Goal: Task Accomplishment & Management: Manage account settings

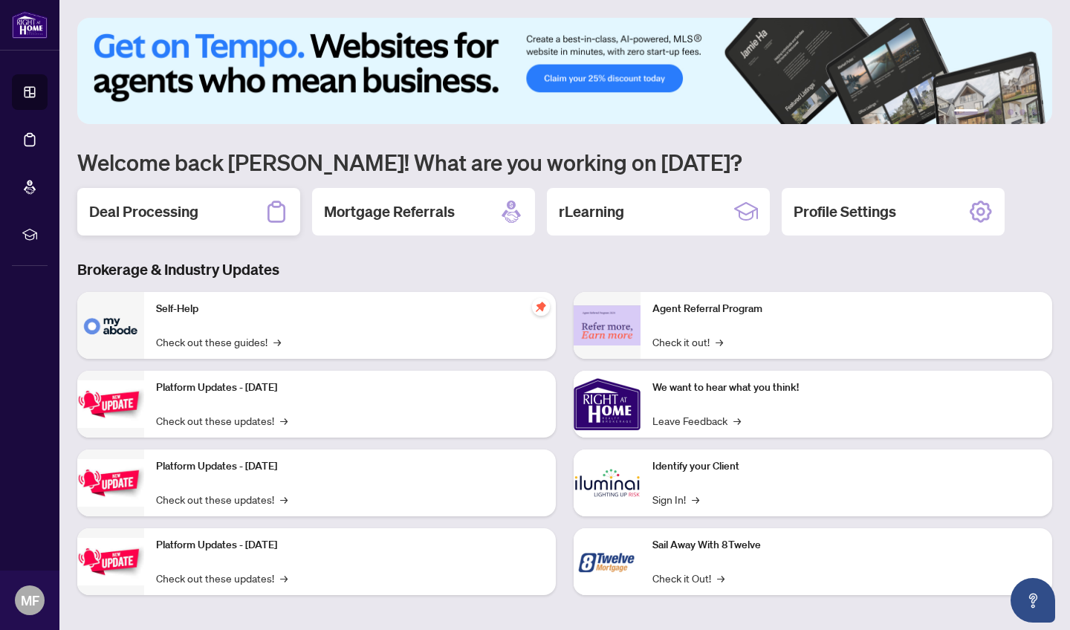
click at [152, 210] on h2 "Deal Processing" at bounding box center [143, 211] width 109 height 21
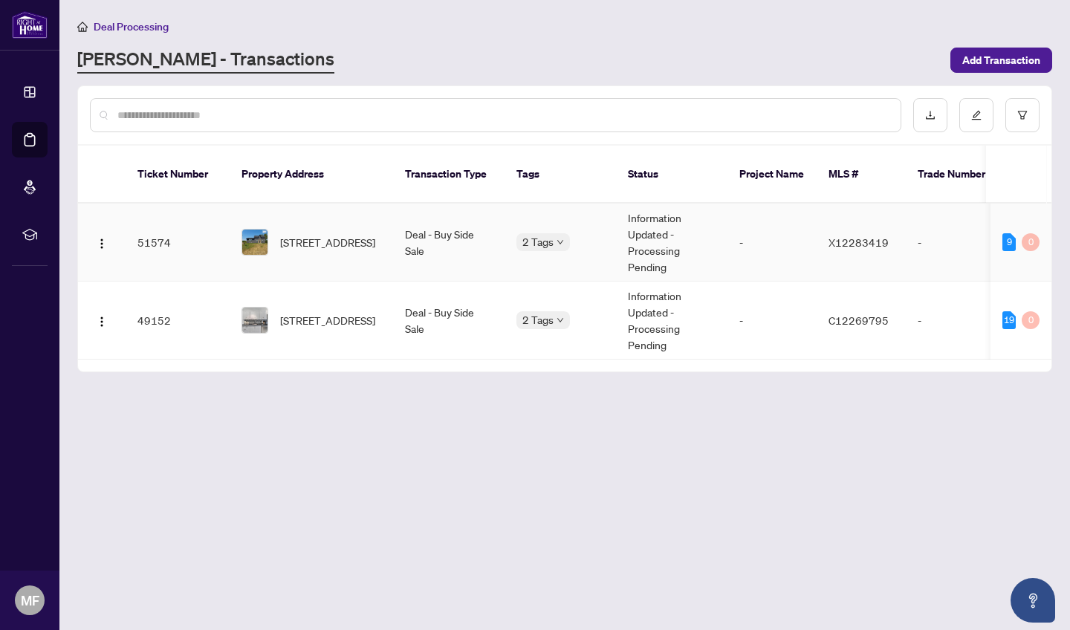
click at [305, 234] on span "[STREET_ADDRESS]" at bounding box center [327, 242] width 95 height 16
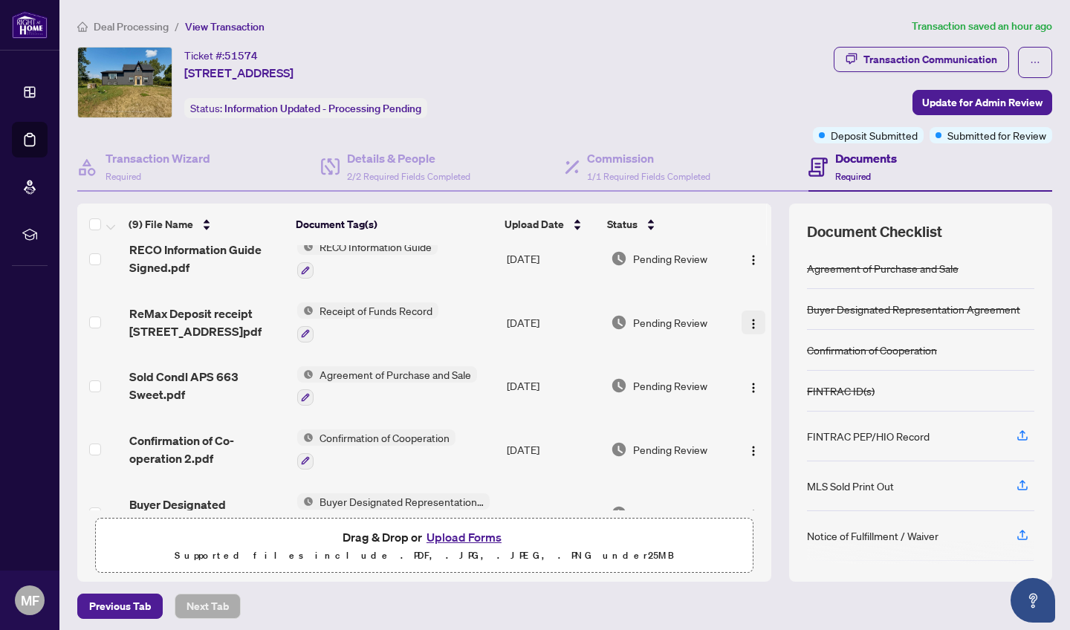
click at [749, 324] on img "button" at bounding box center [753, 324] width 12 height 12
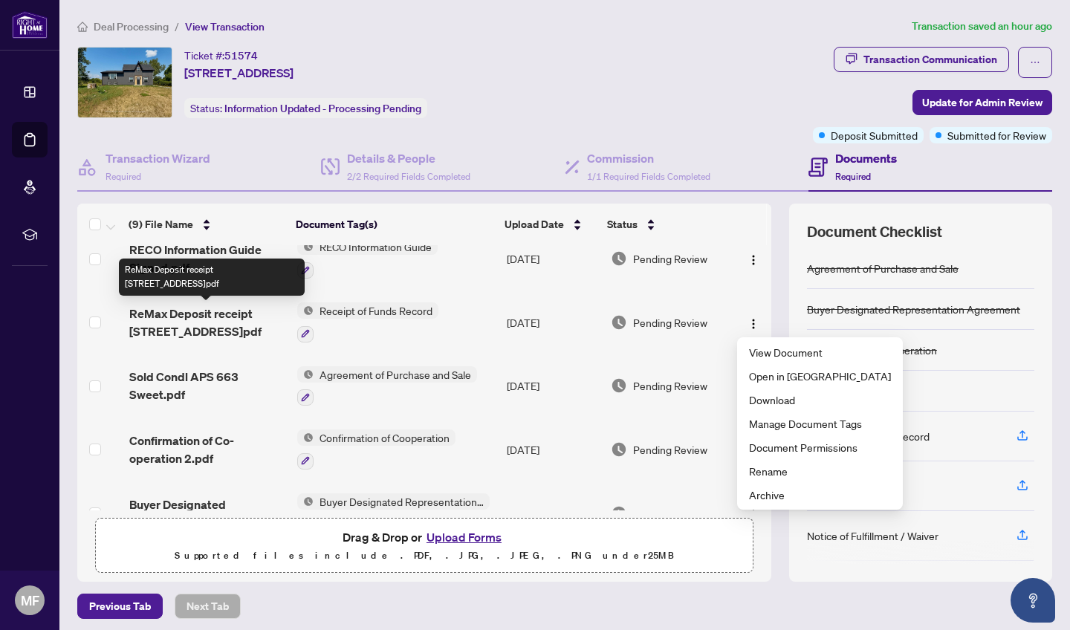
click at [204, 318] on span "ReMax Deposit receipt [STREET_ADDRESS]pdf" at bounding box center [207, 323] width 156 height 36
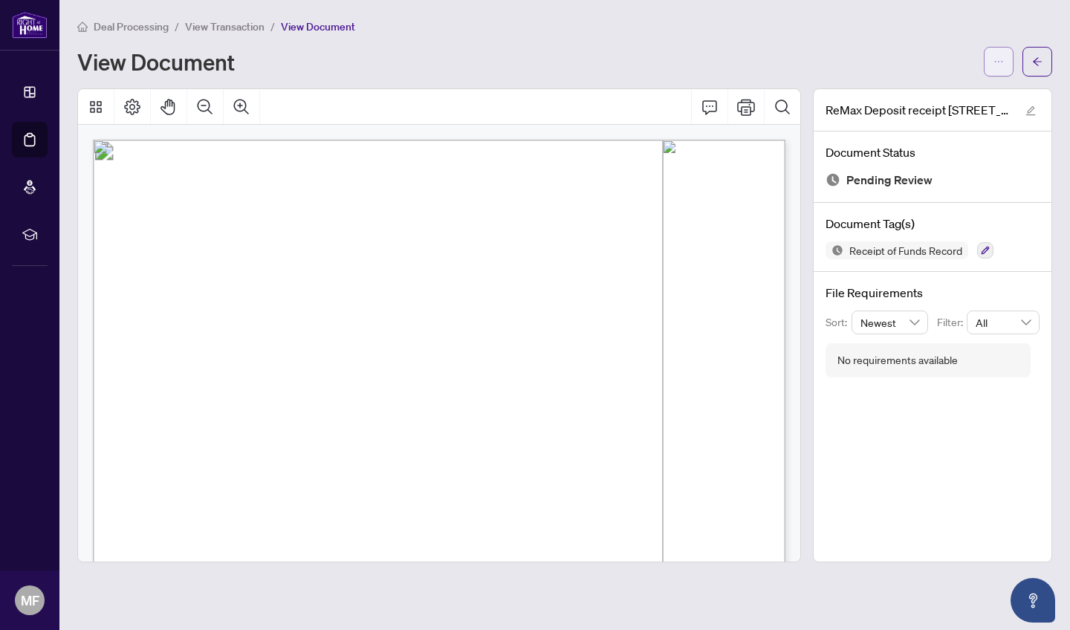
click at [1005, 61] on button "button" at bounding box center [999, 62] width 30 height 30
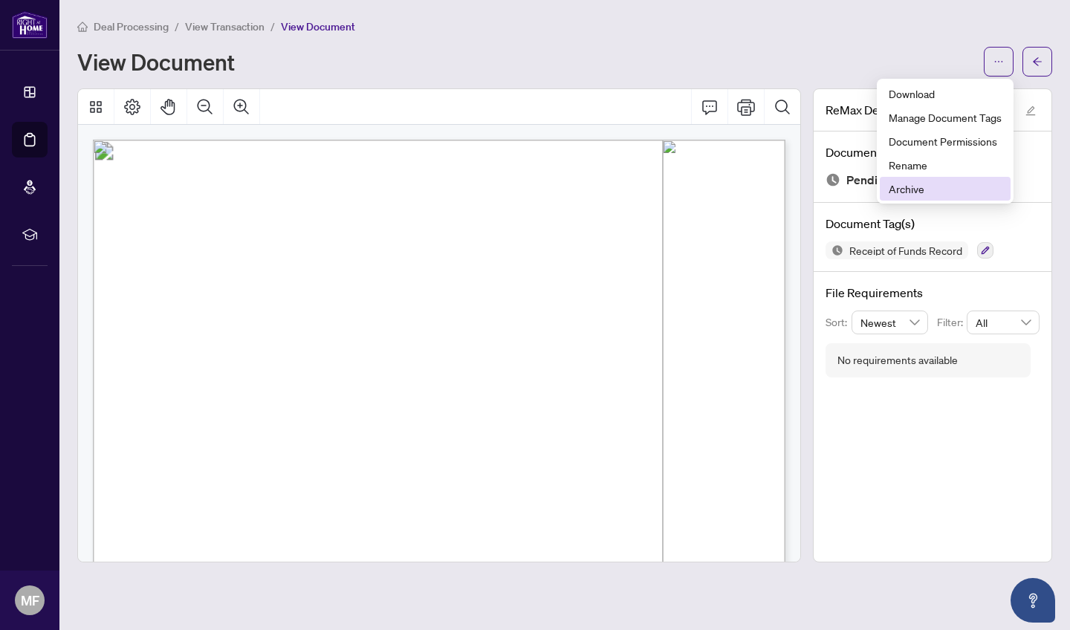
click at [909, 189] on span "Archive" at bounding box center [945, 189] width 113 height 16
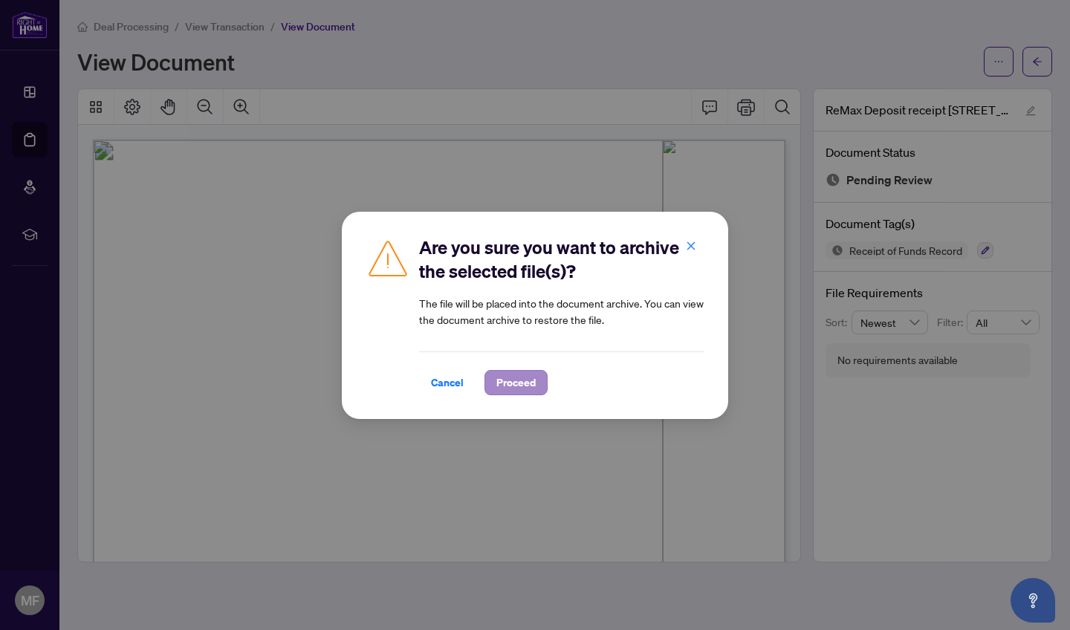
click at [528, 381] on span "Proceed" at bounding box center [515, 383] width 39 height 24
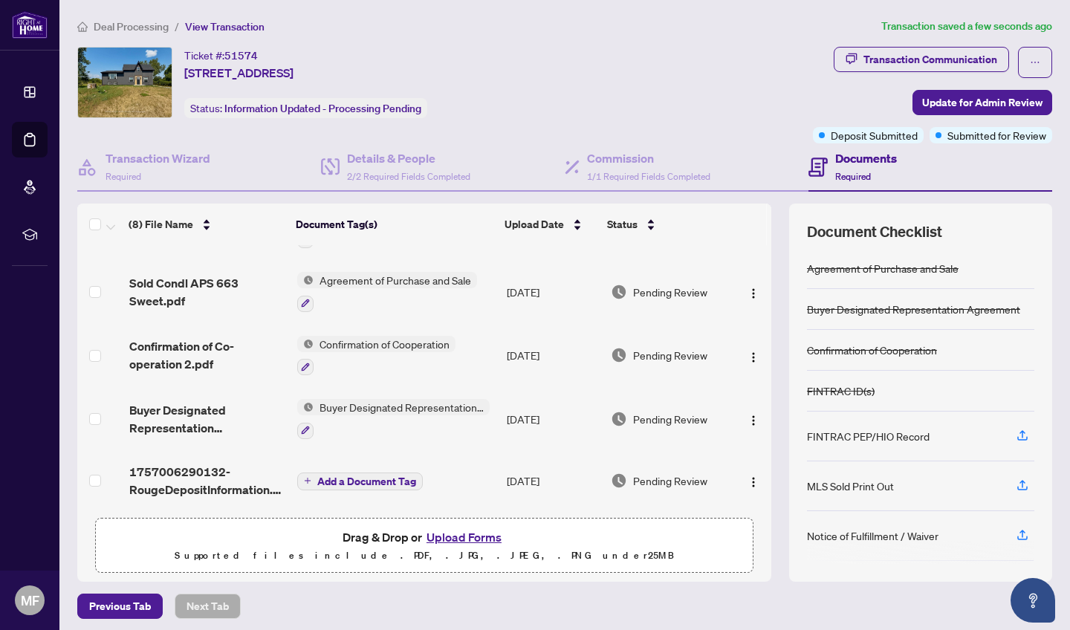
scroll to position [247, 0]
click at [456, 537] on button "Upload Forms" at bounding box center [464, 537] width 84 height 19
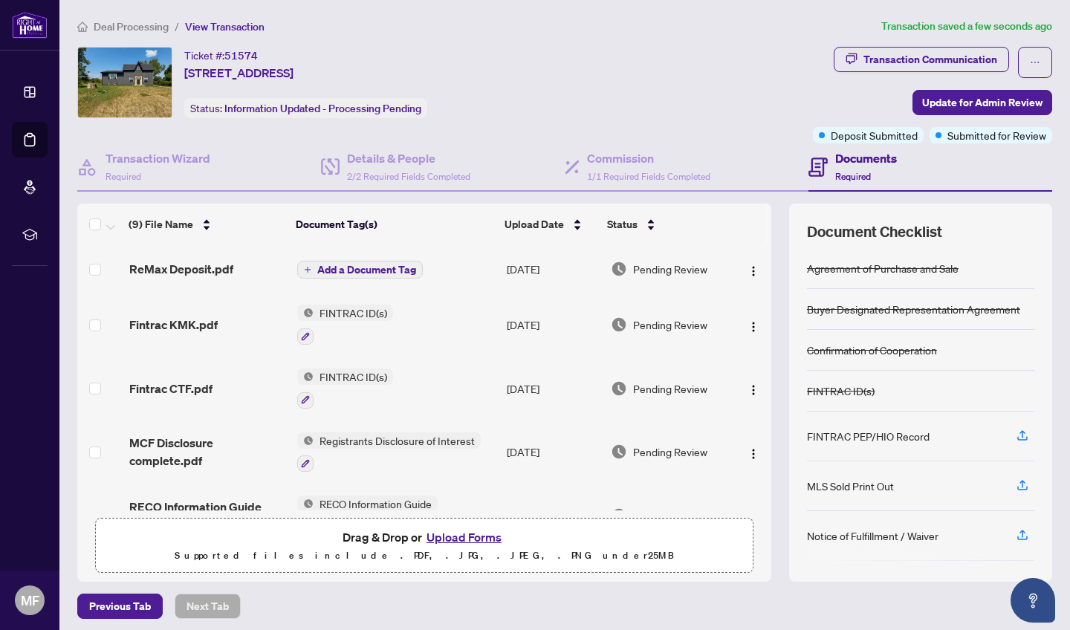
scroll to position [0, 0]
click at [344, 270] on span "Add a Document Tag" at bounding box center [366, 270] width 99 height 10
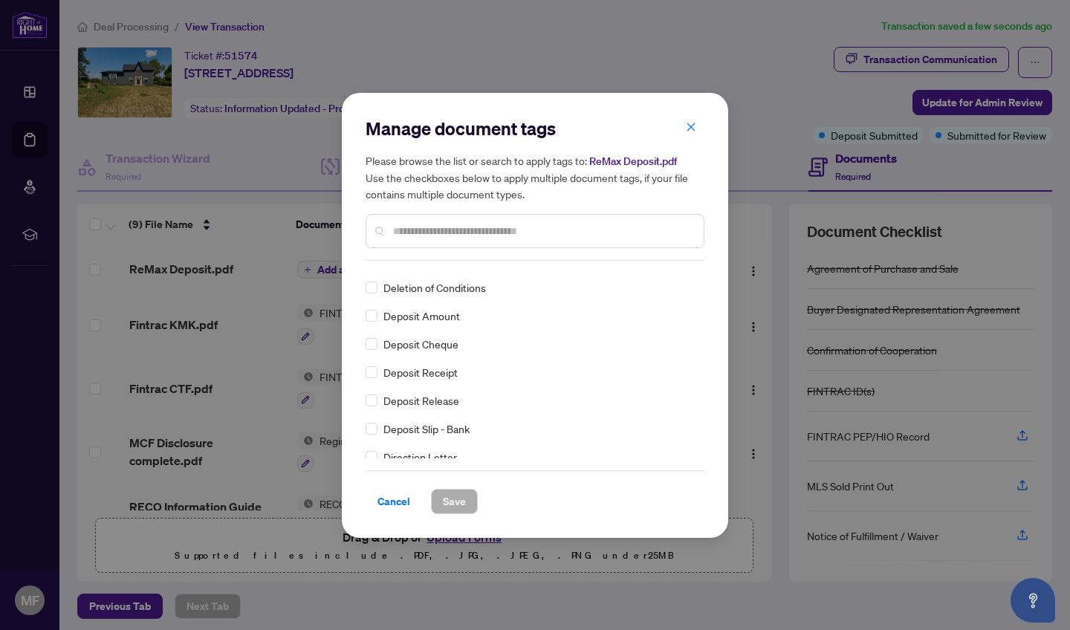
scroll to position [1254, 0]
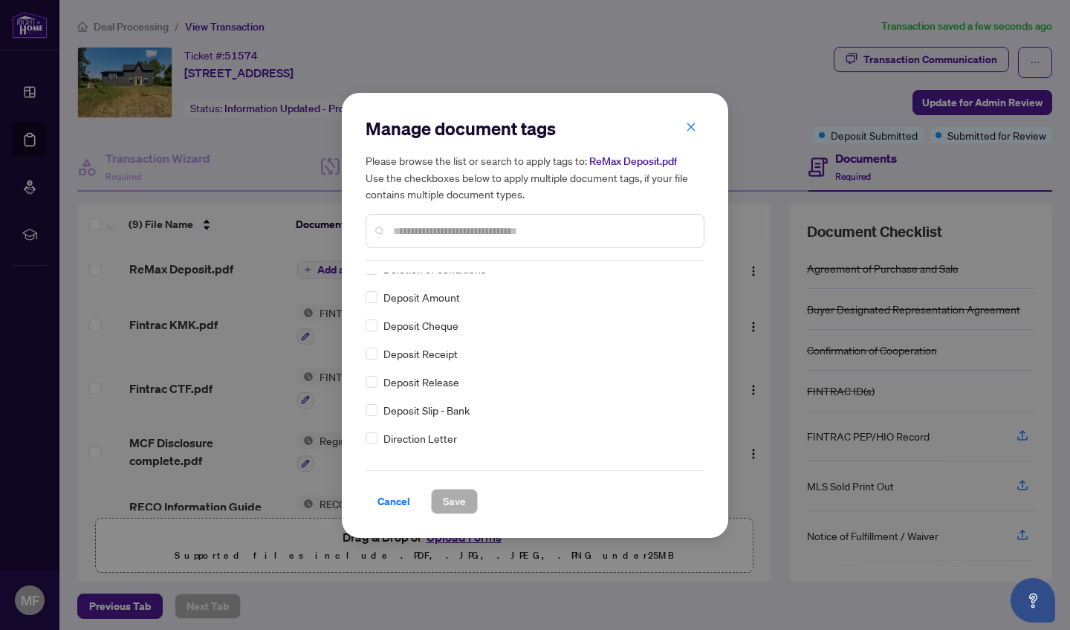
click at [428, 356] on span "Deposit Receipt" at bounding box center [420, 353] width 74 height 16
click at [374, 354] on span at bounding box center [372, 354] width 12 height 12
click at [453, 498] on span "Save" at bounding box center [454, 502] width 23 height 24
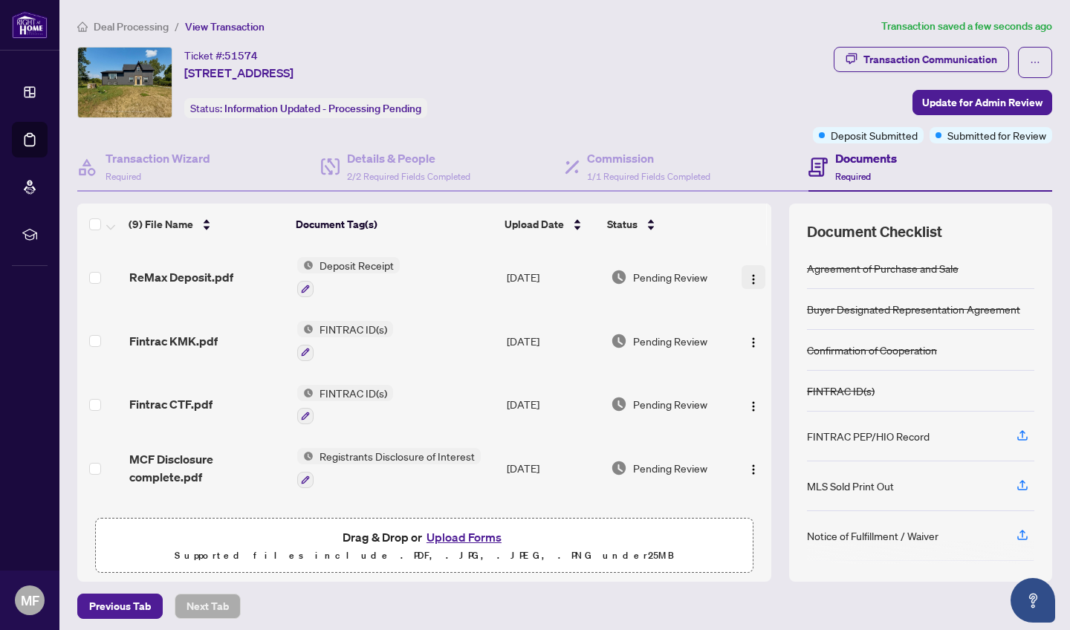
click at [750, 278] on img "button" at bounding box center [753, 279] width 12 height 12
click at [750, 169] on div "Commission 1/1 Required Fields Completed" at bounding box center [687, 167] width 244 height 48
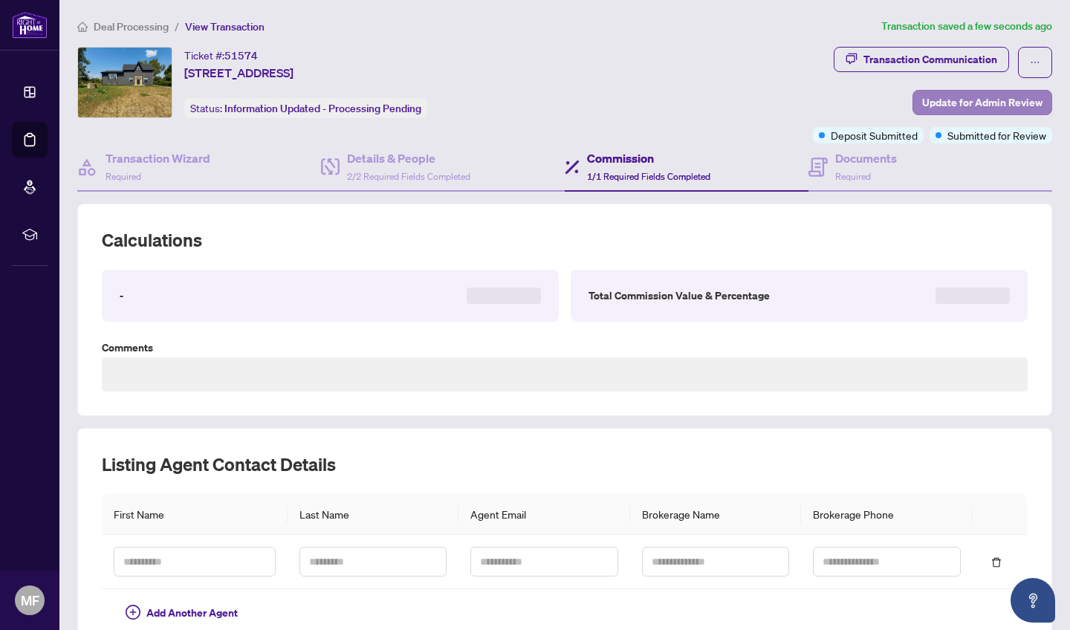
click at [989, 103] on span "Update for Admin Review" at bounding box center [982, 103] width 120 height 24
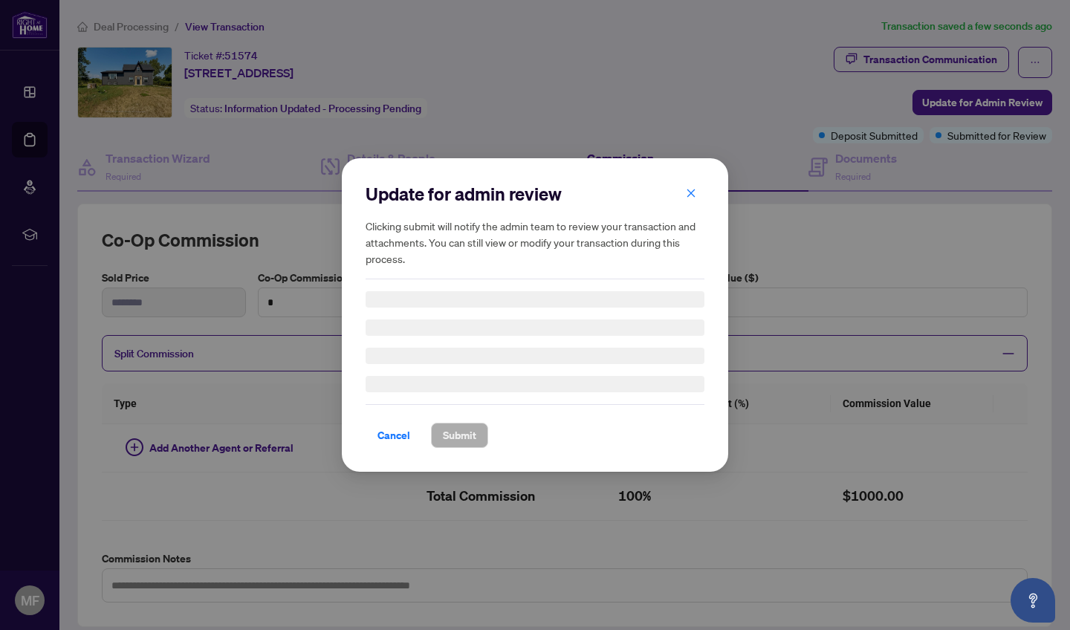
type input "****"
type input "******"
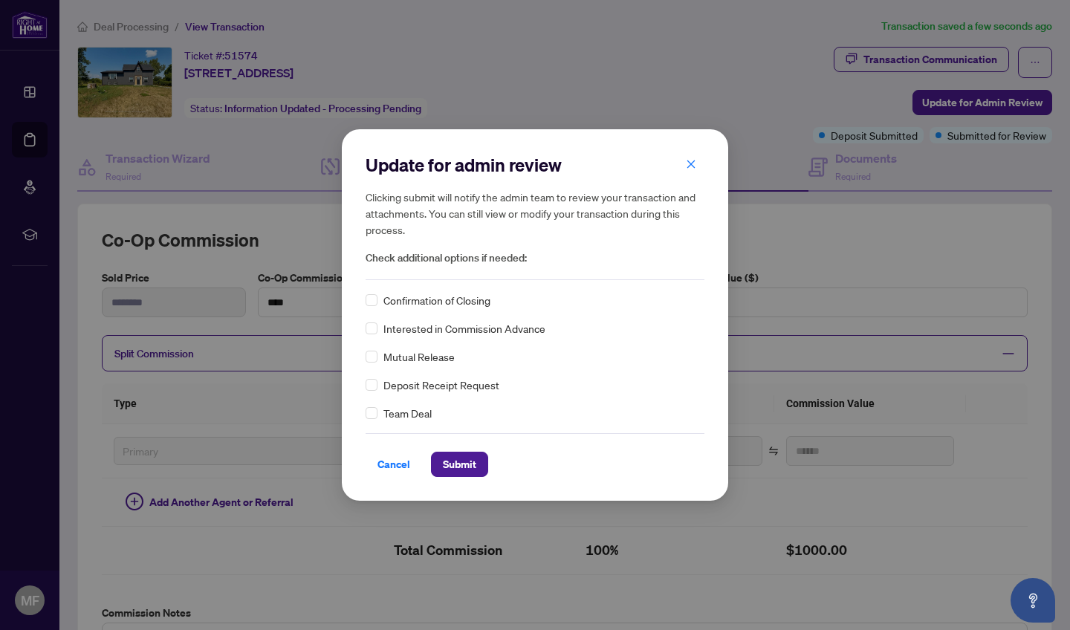
click at [398, 465] on span "Cancel" at bounding box center [393, 464] width 33 height 24
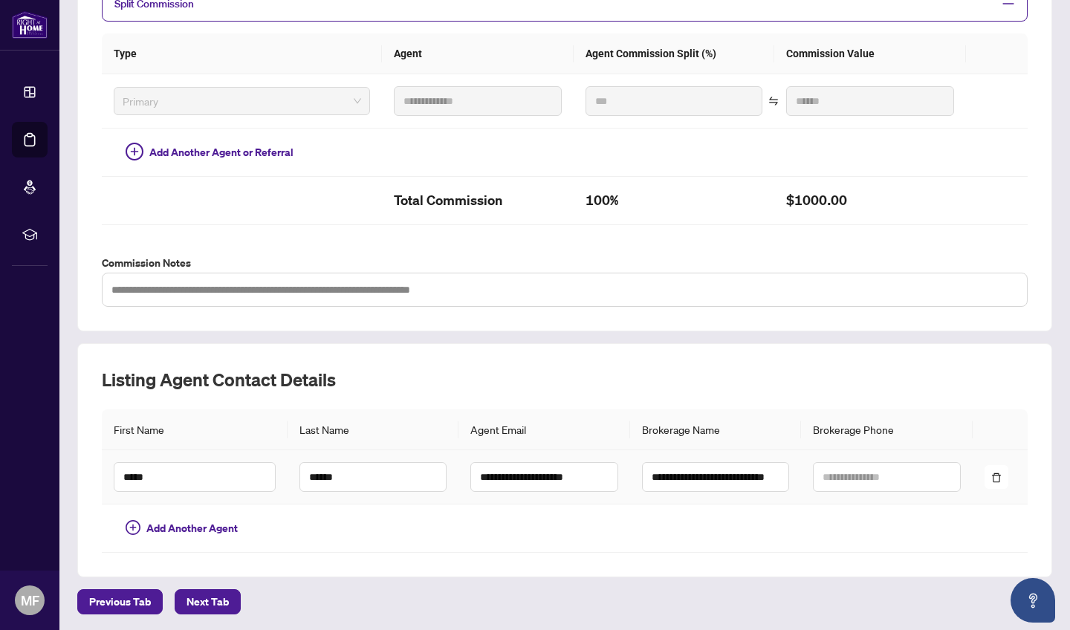
scroll to position [349, 0]
click at [206, 597] on span "Next Tab" at bounding box center [207, 603] width 42 height 24
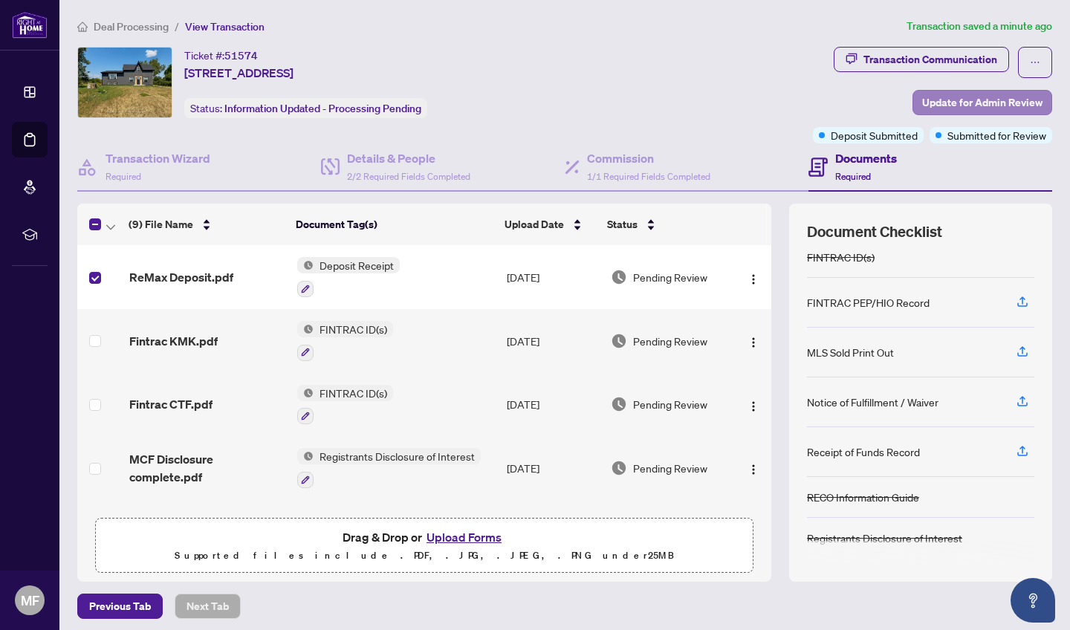
click at [959, 105] on span "Update for Admin Review" at bounding box center [982, 103] width 120 height 24
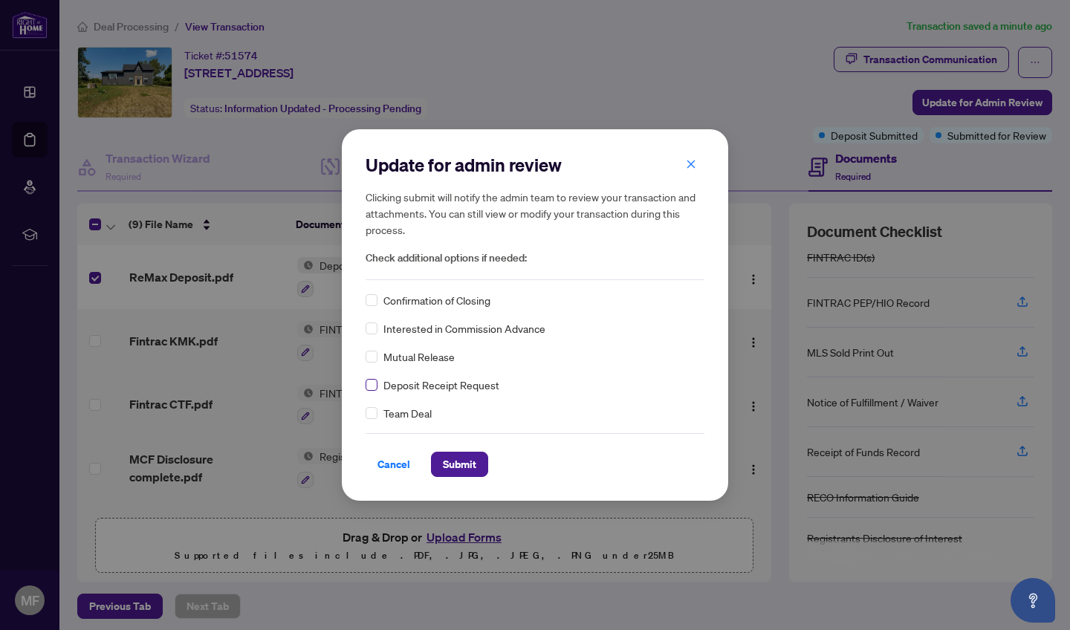
click at [374, 386] on span at bounding box center [372, 385] width 12 height 12
click at [460, 464] on span "Submit" at bounding box center [459, 464] width 33 height 24
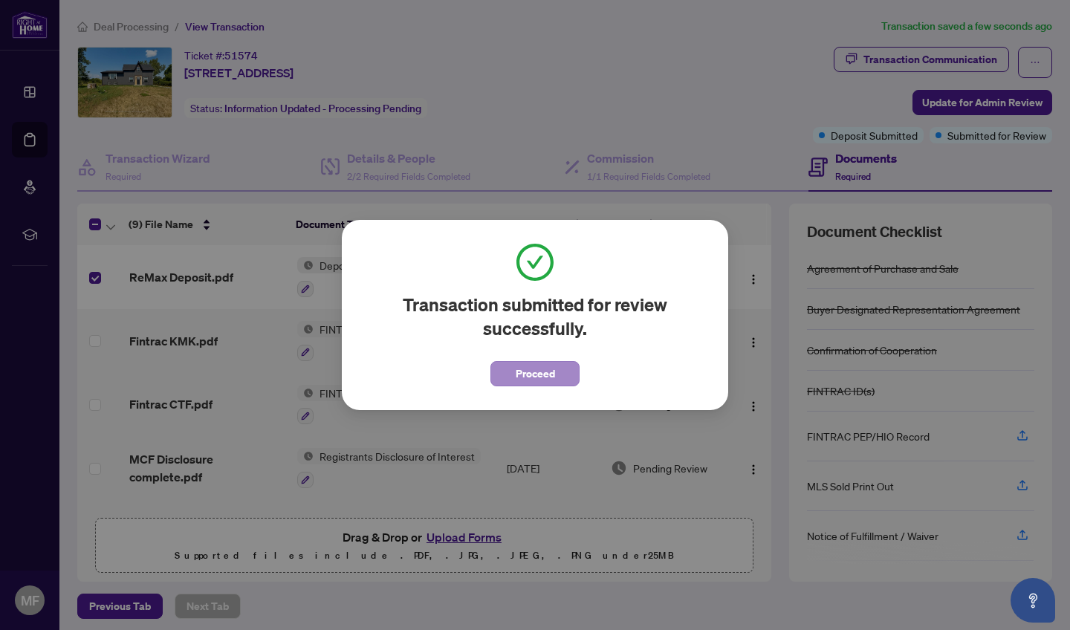
click at [533, 377] on span "Proceed" at bounding box center [535, 374] width 39 height 24
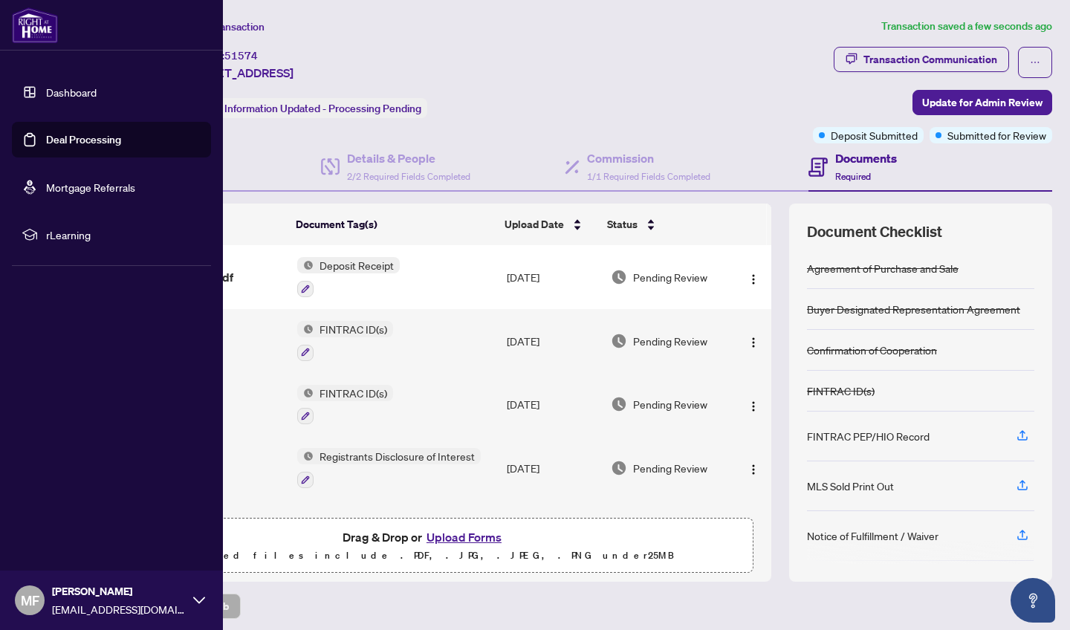
click at [30, 605] on span "MF" at bounding box center [30, 600] width 19 height 21
click at [65, 514] on span "Logout" at bounding box center [59, 512] width 33 height 24
